Goal: Navigation & Orientation: Find specific page/section

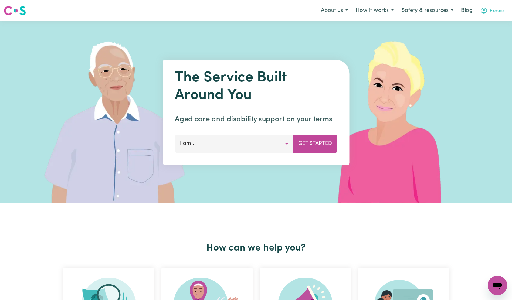
click at [497, 10] on span "Florenz" at bounding box center [497, 11] width 15 height 7
click at [489, 22] on link "Admin Dashboard" at bounding box center [484, 24] width 48 height 12
click at [491, 15] on button "Florenz" at bounding box center [492, 10] width 32 height 13
click at [482, 25] on link "Admin Dashboard" at bounding box center [484, 24] width 48 height 12
click at [495, 11] on span "Florenz" at bounding box center [497, 11] width 15 height 7
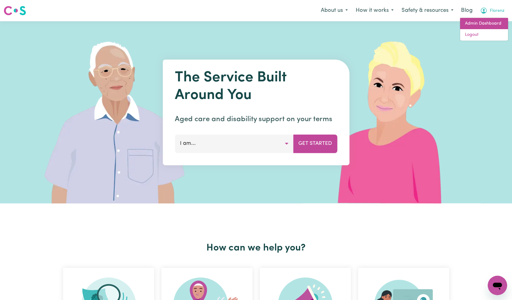
click at [489, 24] on link "Admin Dashboard" at bounding box center [484, 24] width 48 height 12
